Goal: Information Seeking & Learning: Learn about a topic

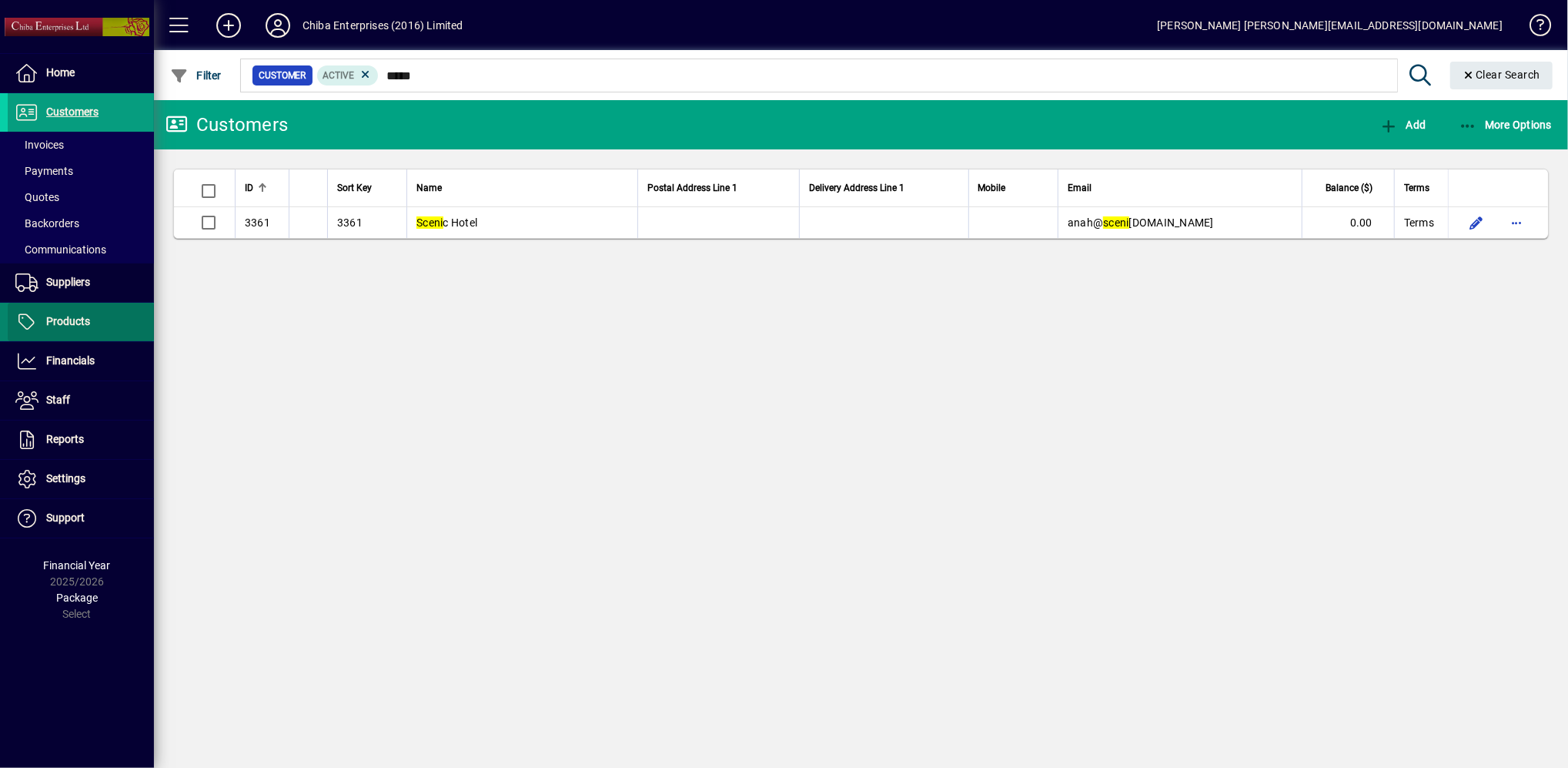
click at [83, 326] on span "Products" at bounding box center [68, 321] width 44 height 12
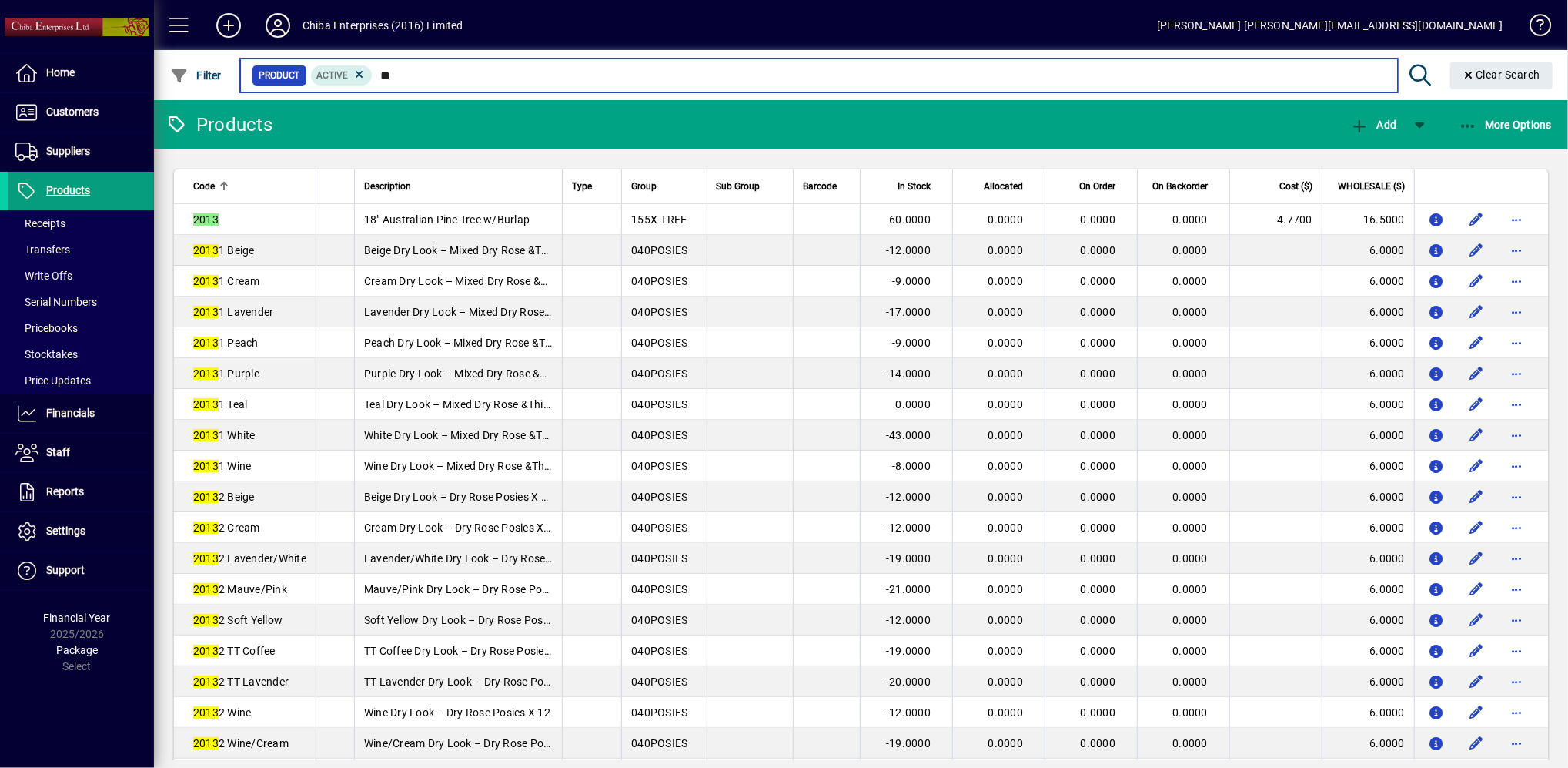
type input "*"
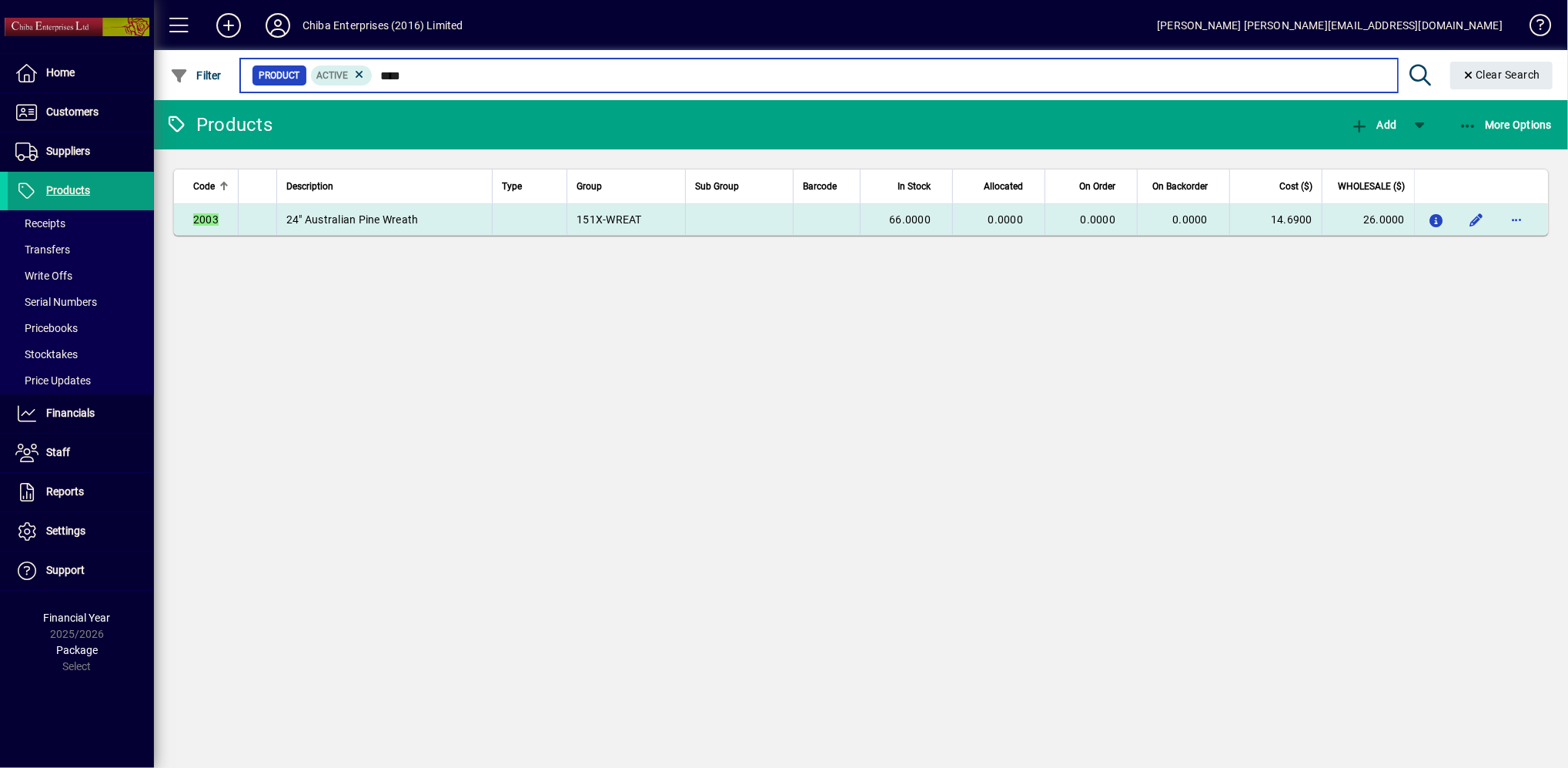
type input "****"
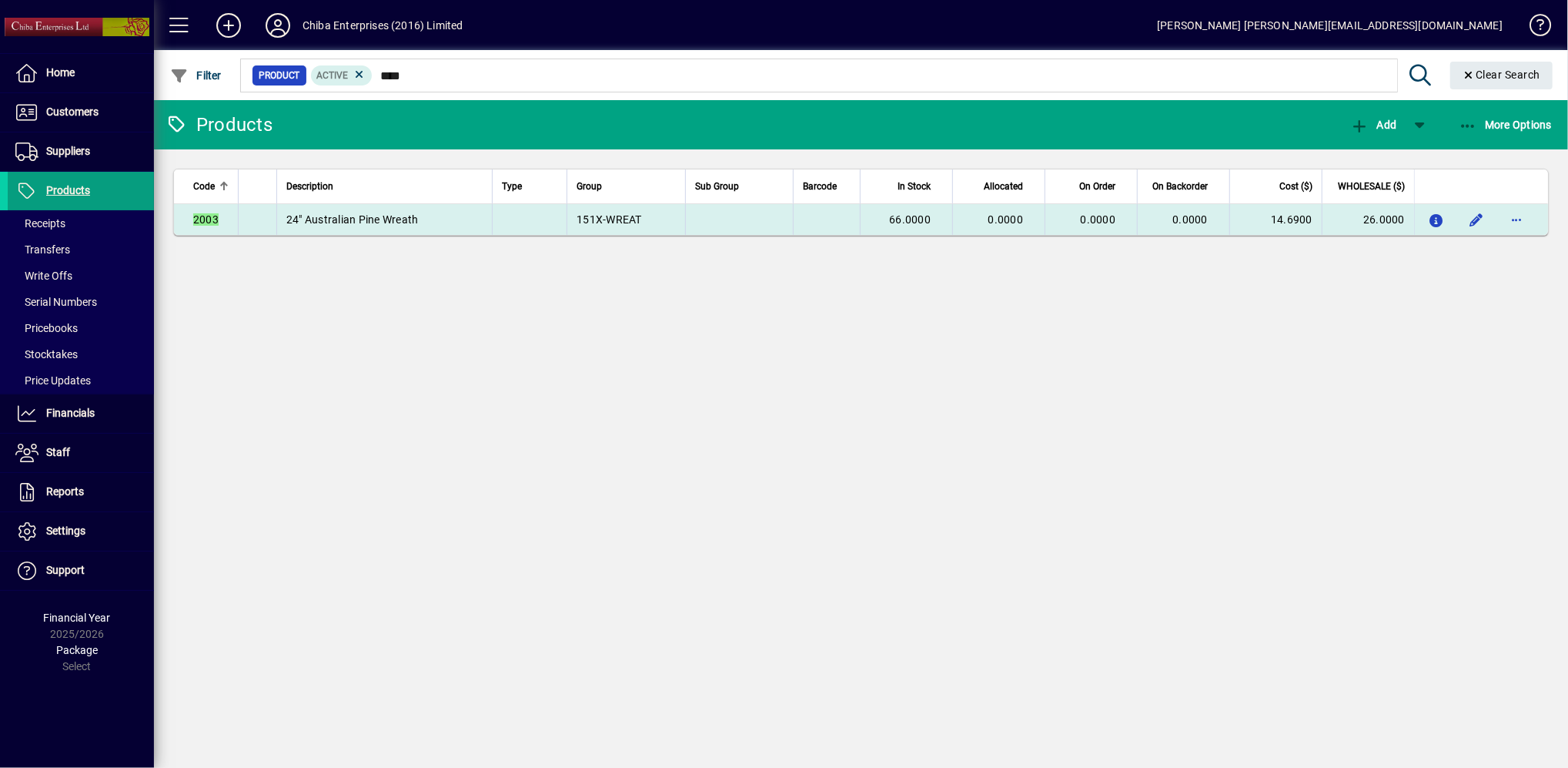
click at [433, 218] on td "24" Australian Pine Wreath" at bounding box center [383, 220] width 216 height 31
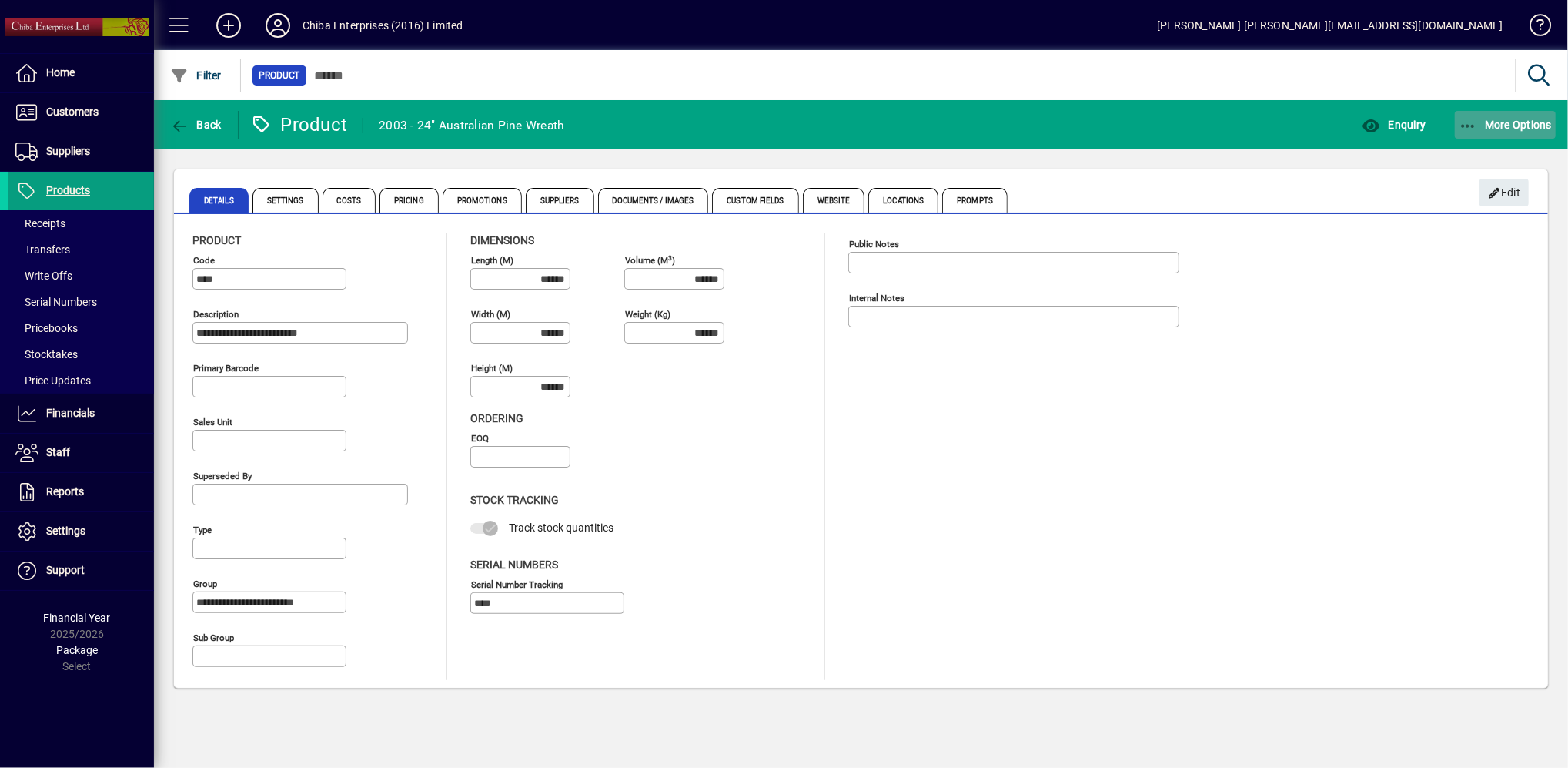
click at [1523, 124] on span "More Options" at bounding box center [1506, 125] width 94 height 12
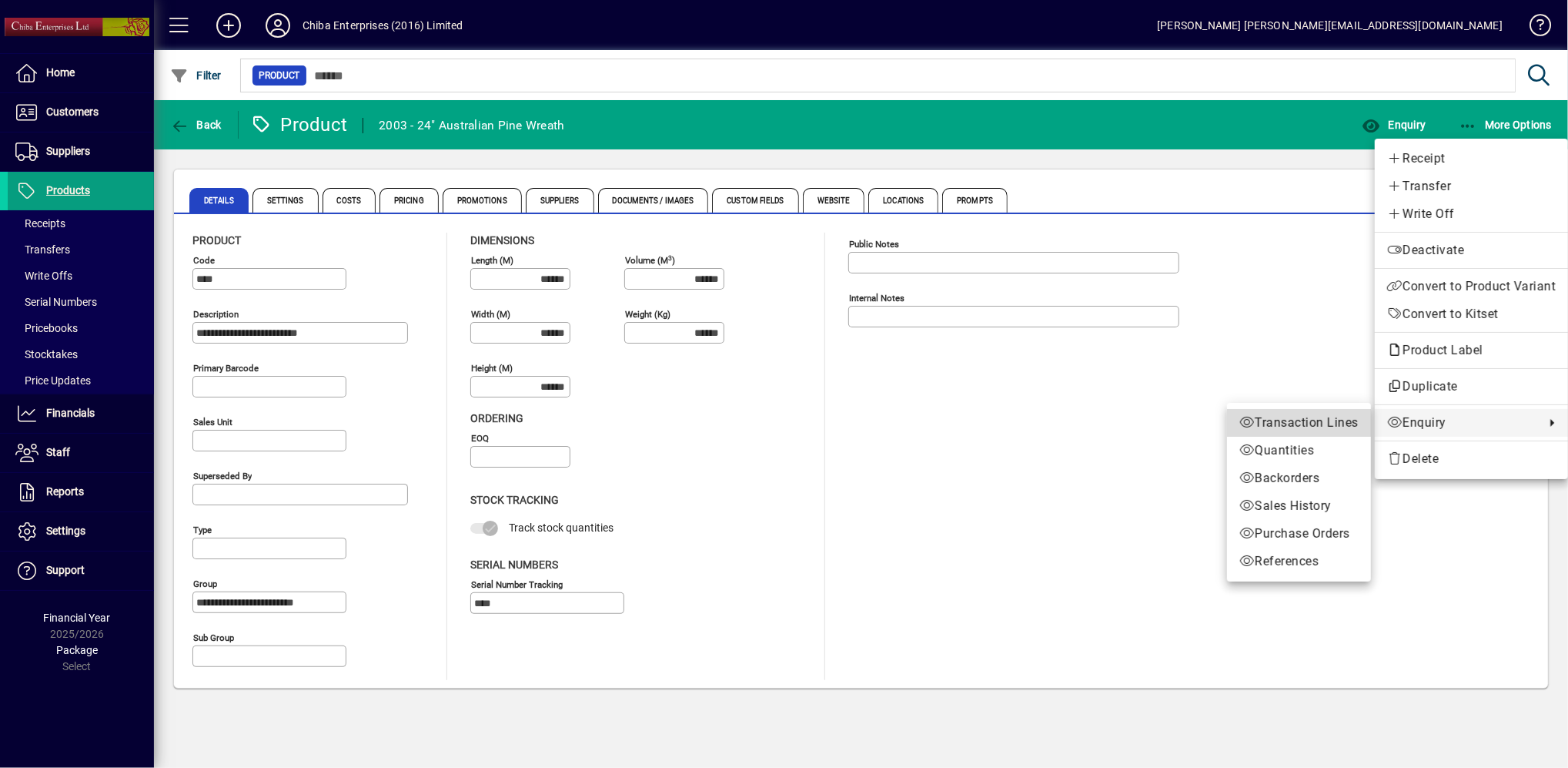
click at [1295, 421] on span "Transaction Lines" at bounding box center [1299, 422] width 120 height 18
